Goal: Transaction & Acquisition: Purchase product/service

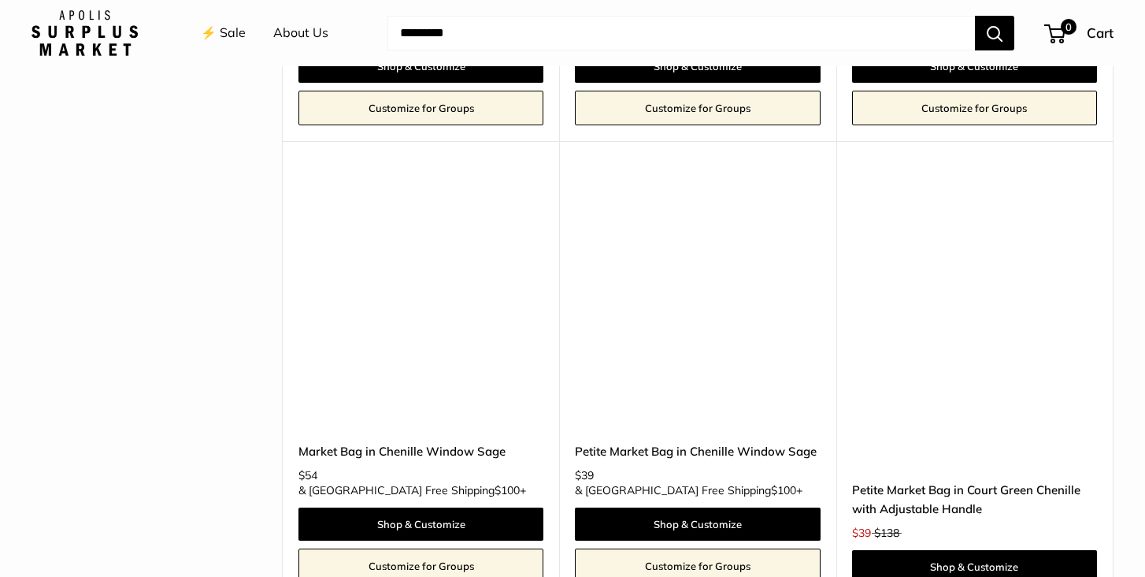
scroll to position [3124, 0]
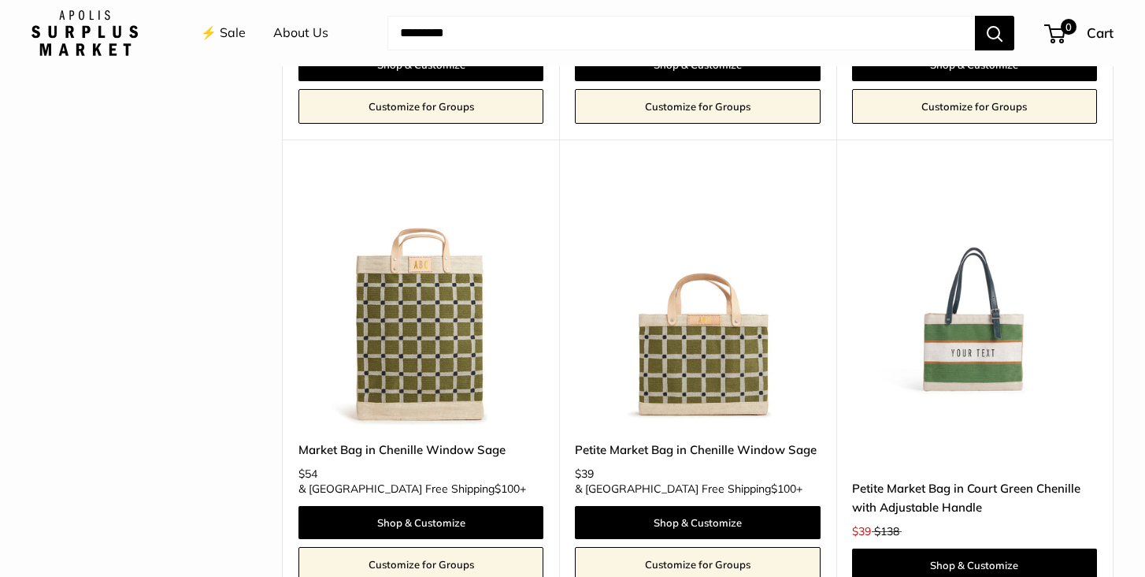
click at [958, 479] on link "Petite Market Bag in Court Green Chenille with Adjustable Handle" at bounding box center [974, 497] width 245 height 37
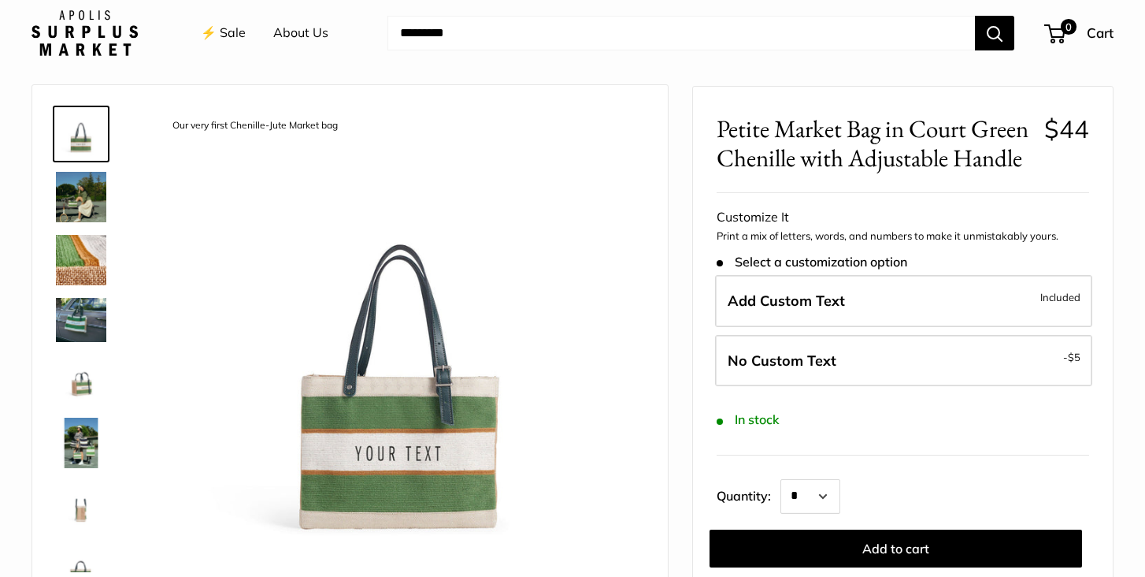
scroll to position [46, 0]
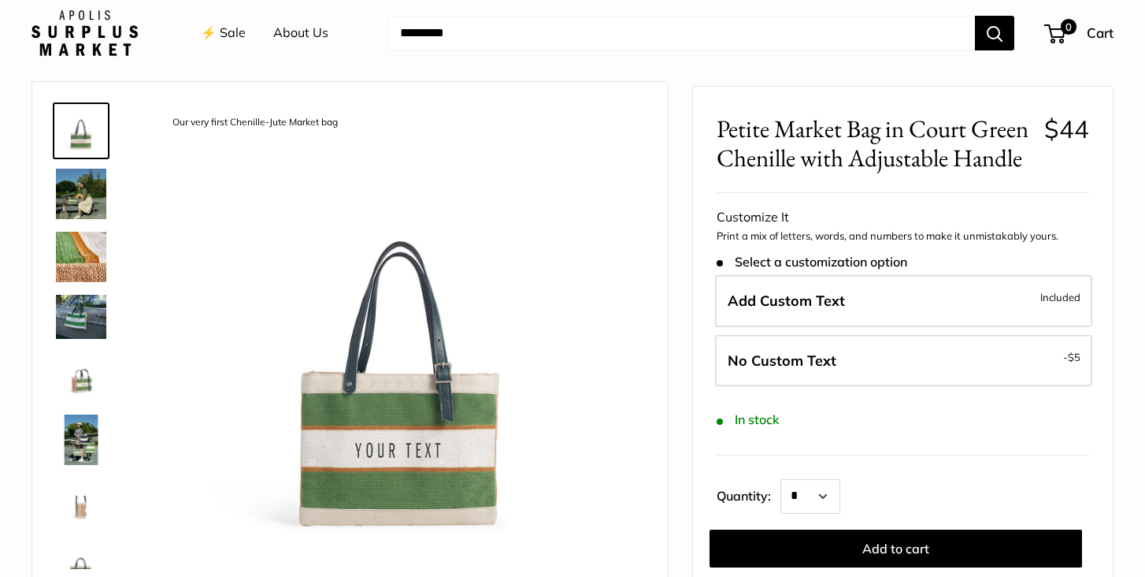
click at [80, 180] on img at bounding box center [81, 194] width 50 height 50
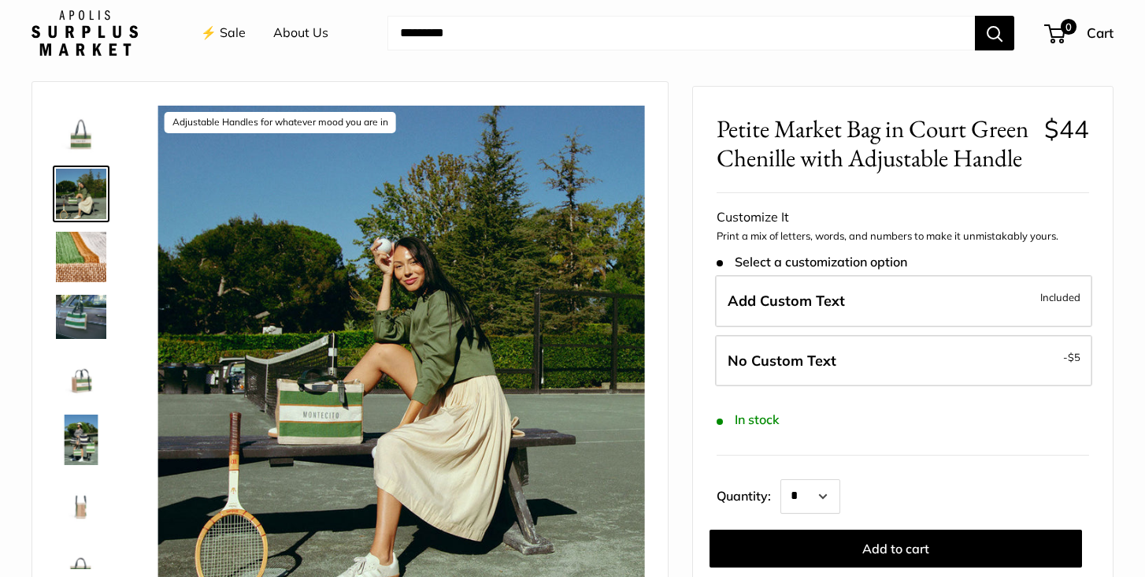
click at [84, 257] on img at bounding box center [81, 257] width 50 height 50
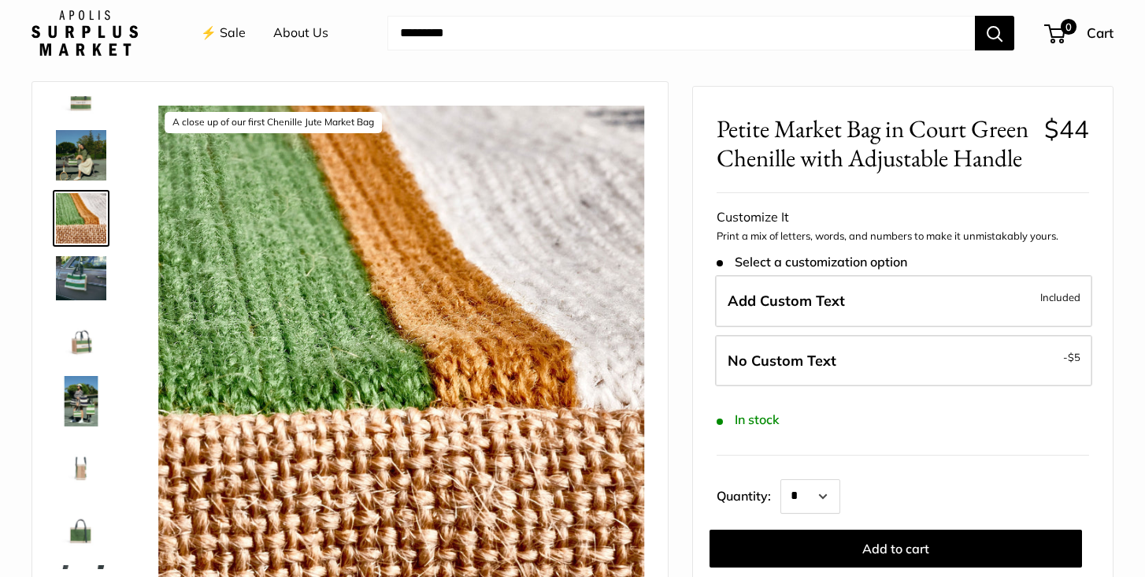
scroll to position [39, 0]
click at [83, 265] on img at bounding box center [81, 276] width 50 height 43
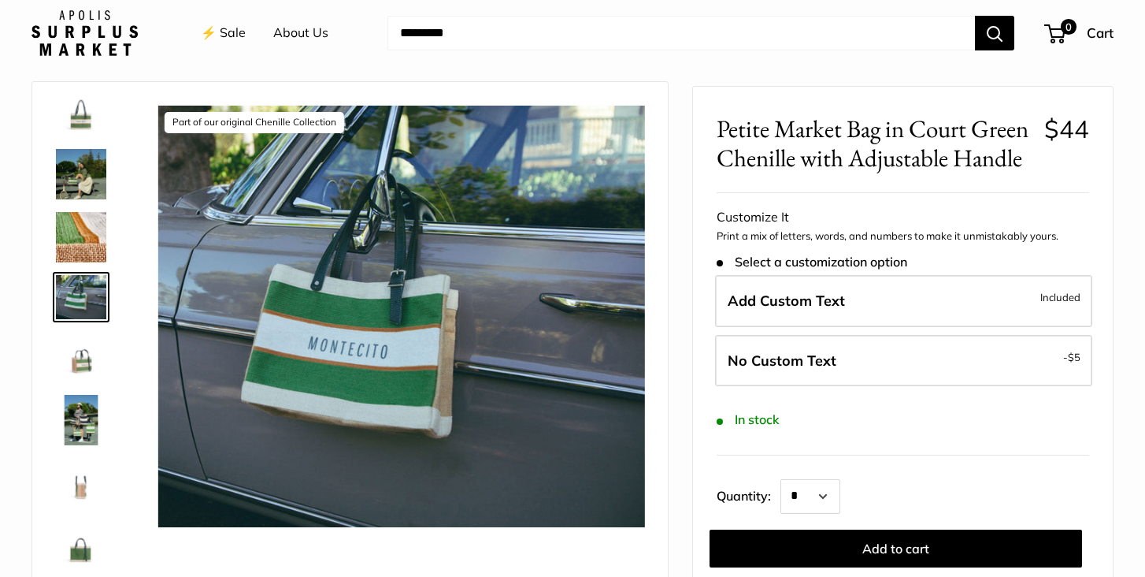
scroll to position [25, 0]
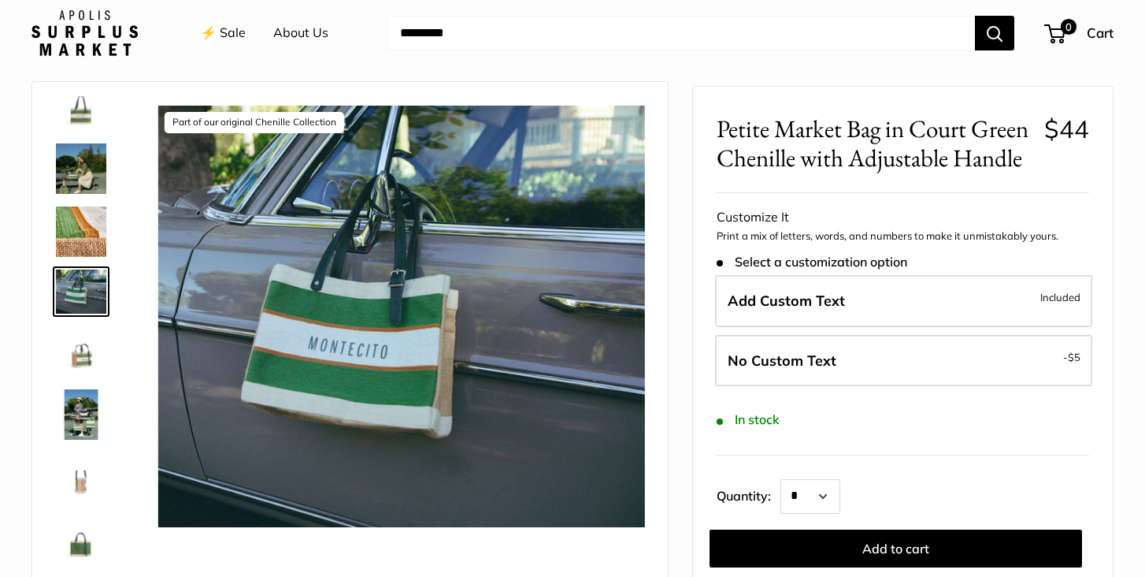
click at [85, 354] on img at bounding box center [81, 351] width 50 height 50
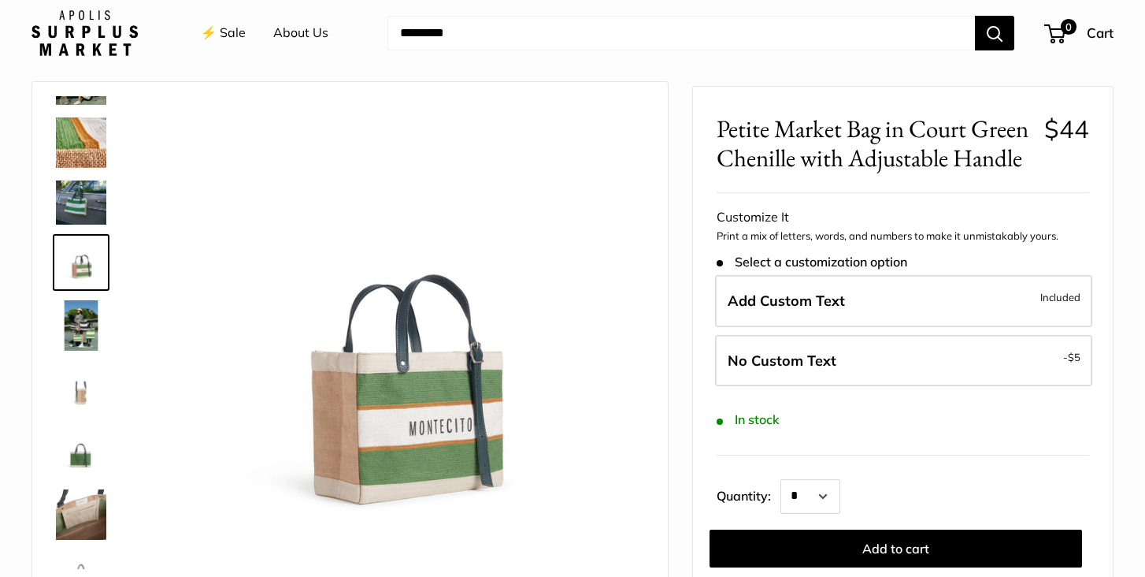
scroll to position [135, 0]
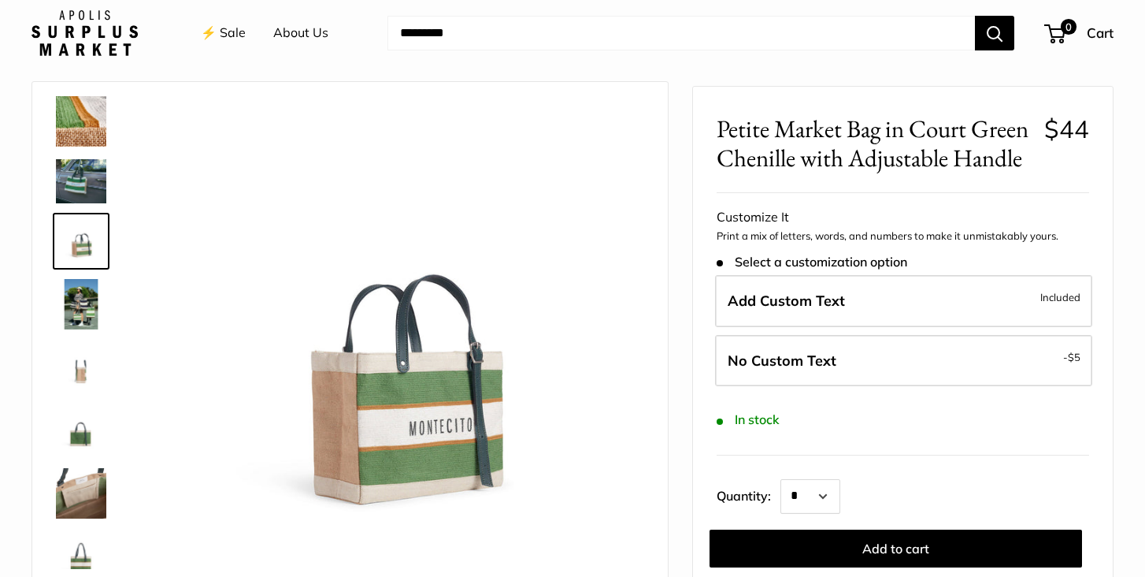
click at [91, 313] on img at bounding box center [81, 304] width 50 height 50
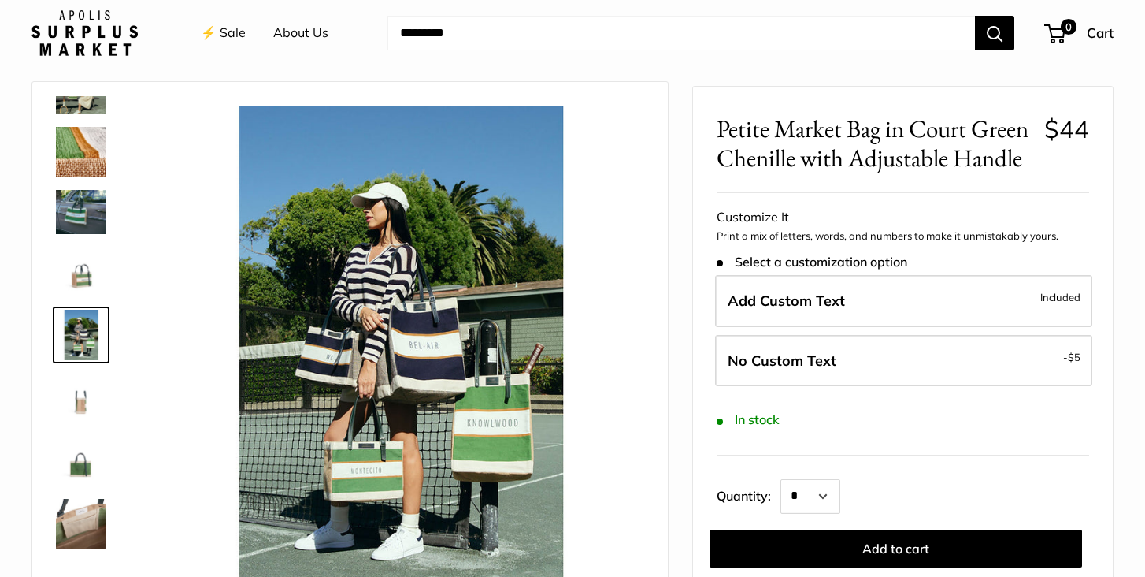
click at [87, 397] on img at bounding box center [81, 398] width 50 height 50
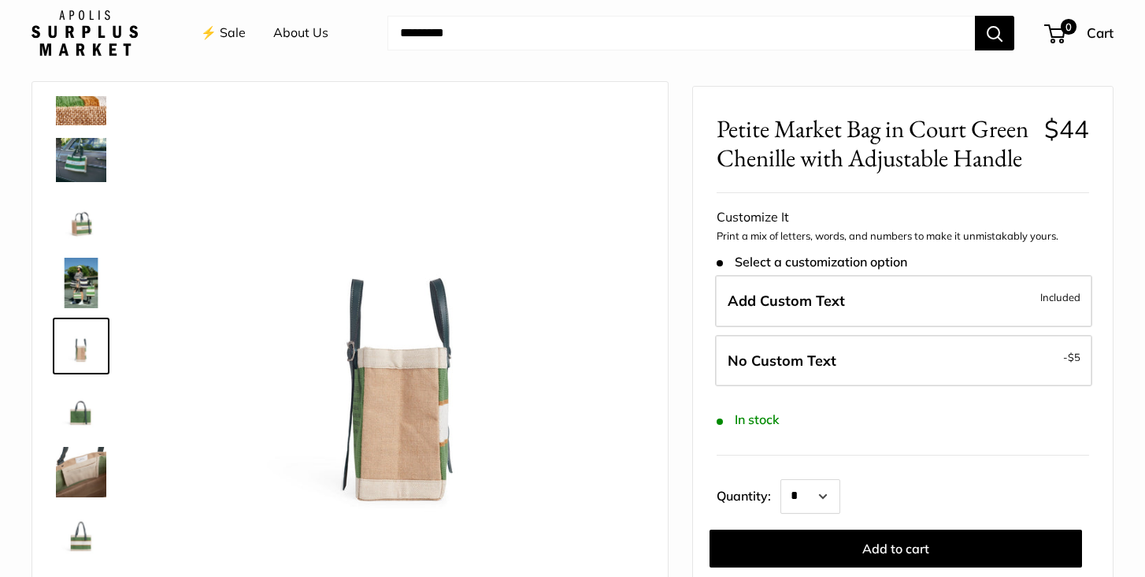
scroll to position [157, 0]
click at [83, 462] on img at bounding box center [81, 472] width 50 height 50
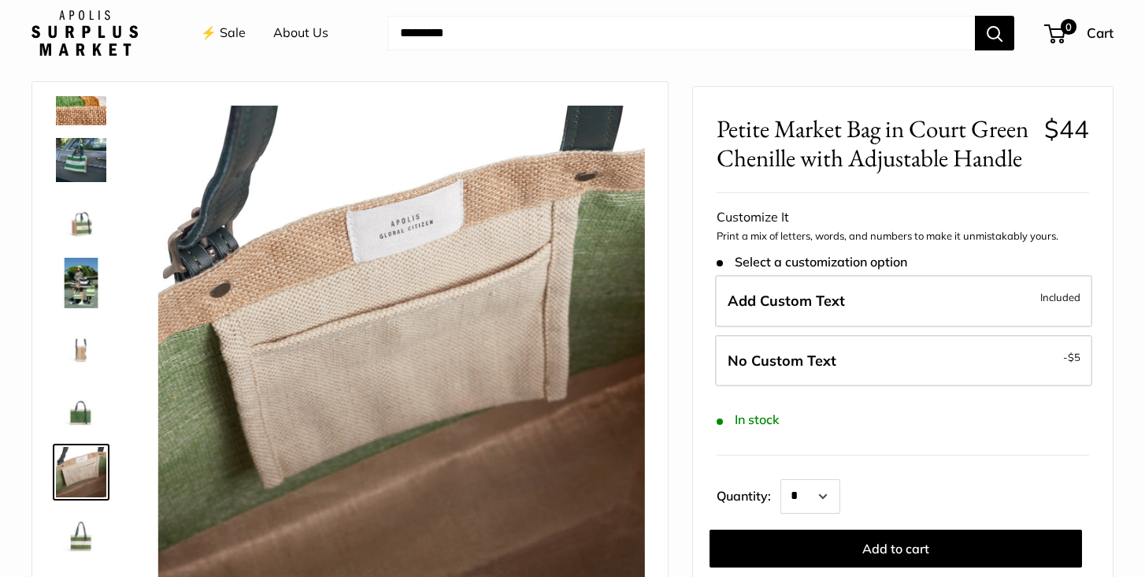
click at [78, 540] on img at bounding box center [81, 535] width 50 height 50
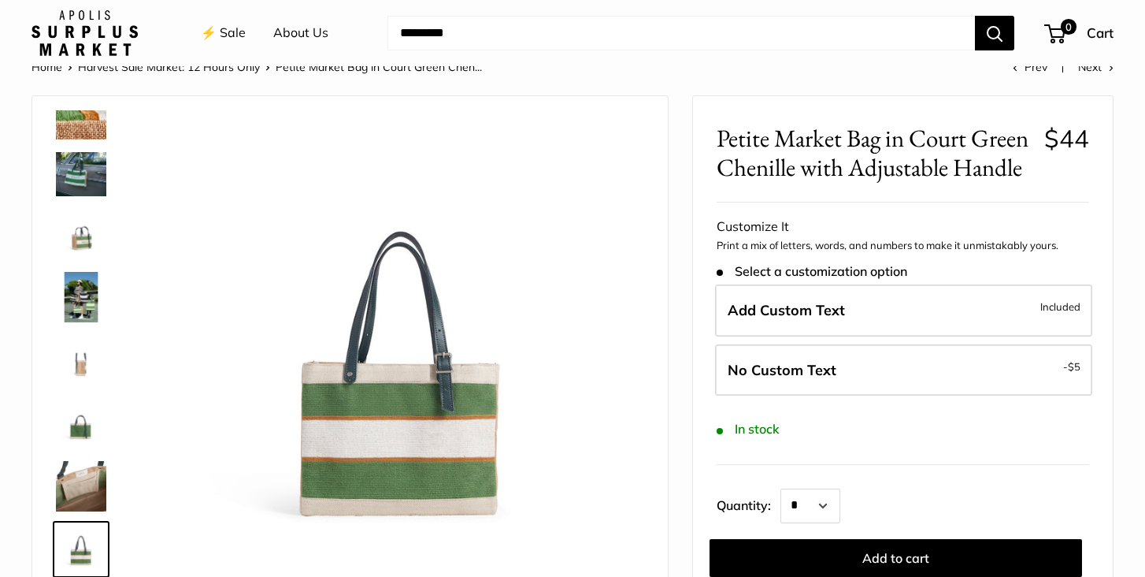
scroll to position [69, 0]
